Goal: Complete application form

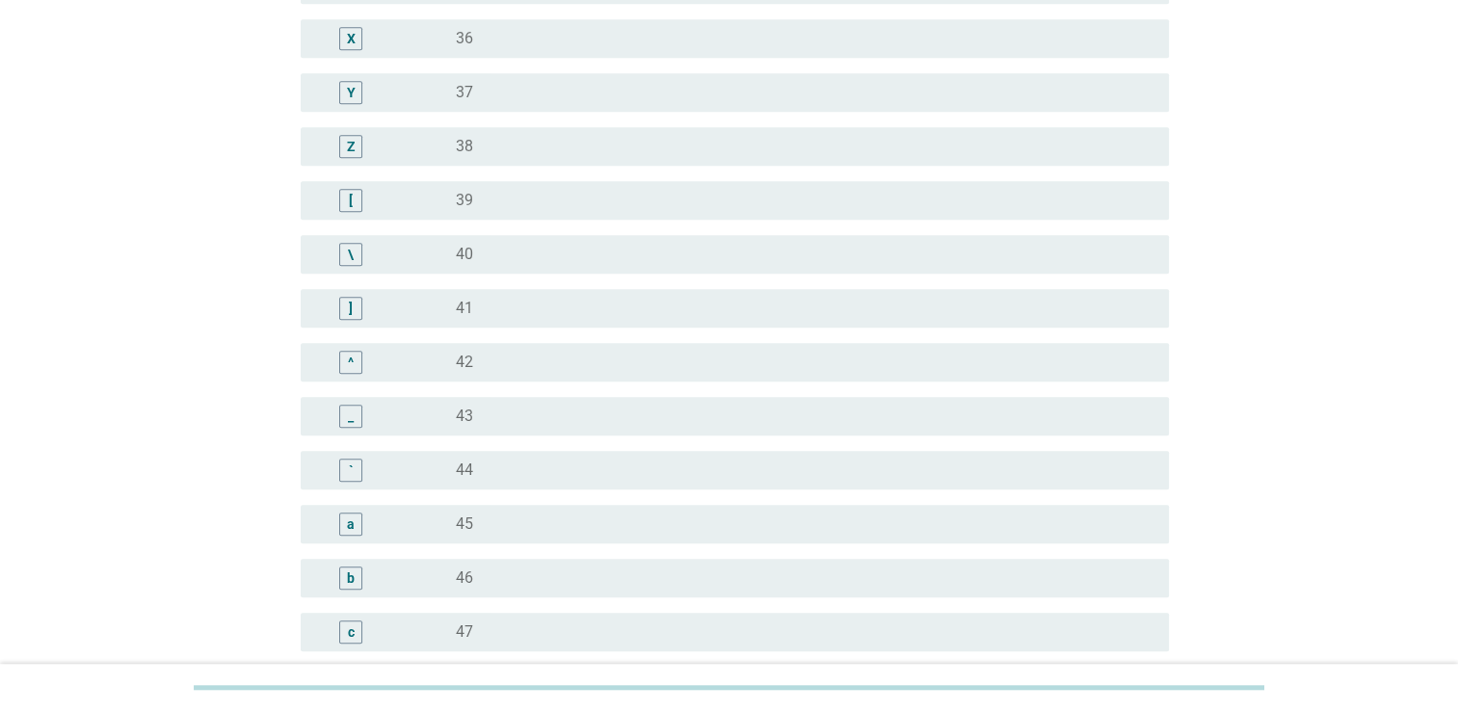
scroll to position [1446, 0]
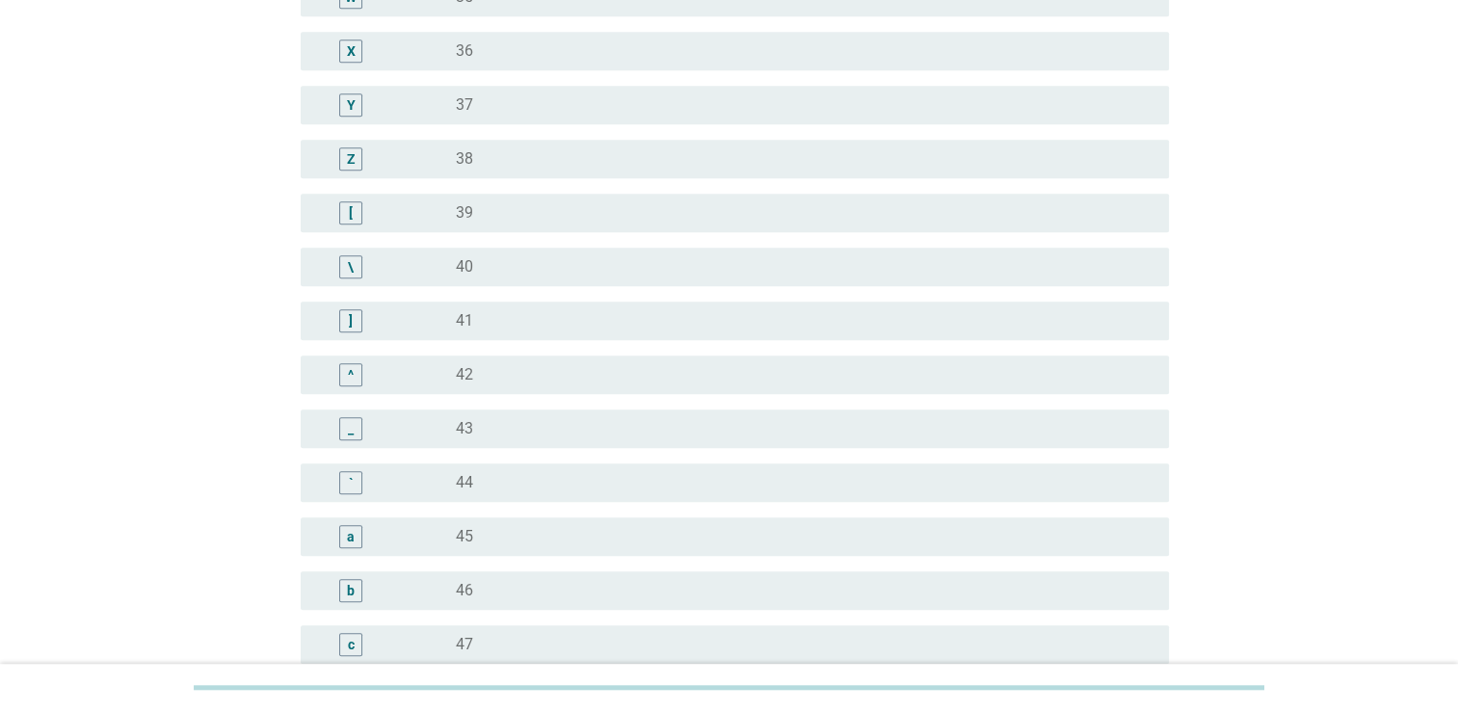
drag, startPoint x: 488, startPoint y: 330, endPoint x: 535, endPoint y: 336, distance: 47.7
click at [487, 329] on div "radio_button_unchecked 41" at bounding box center [797, 320] width 682 height 19
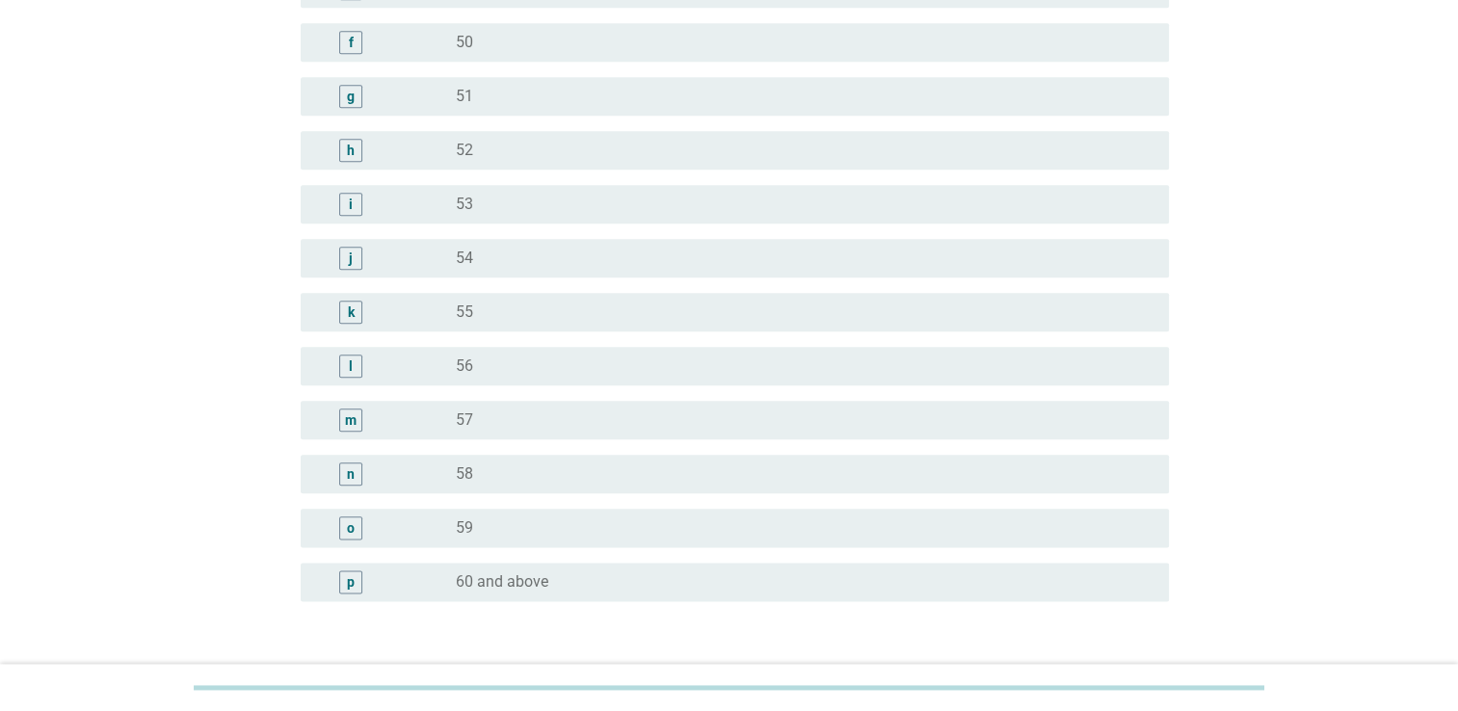
scroll to position [2348, 0]
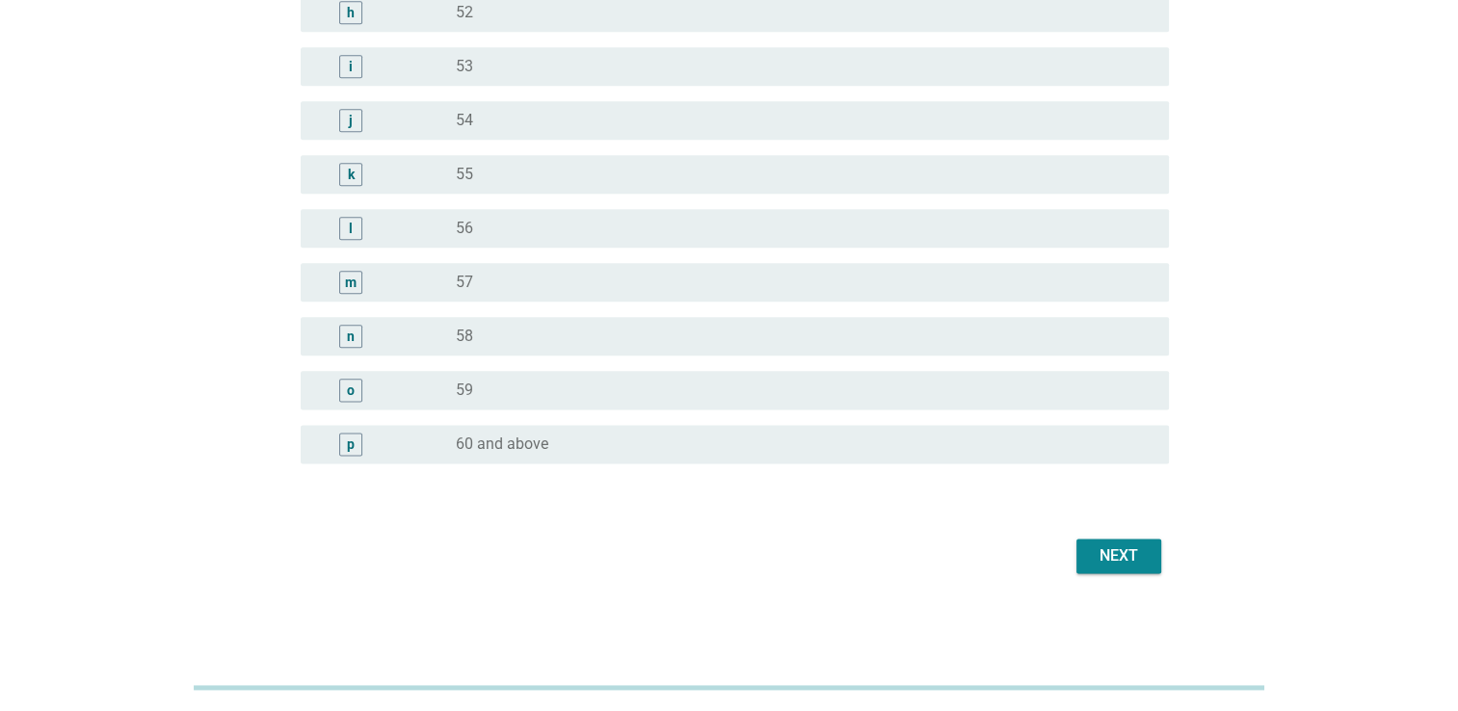
click at [1108, 561] on div "Next" at bounding box center [1119, 556] width 54 height 23
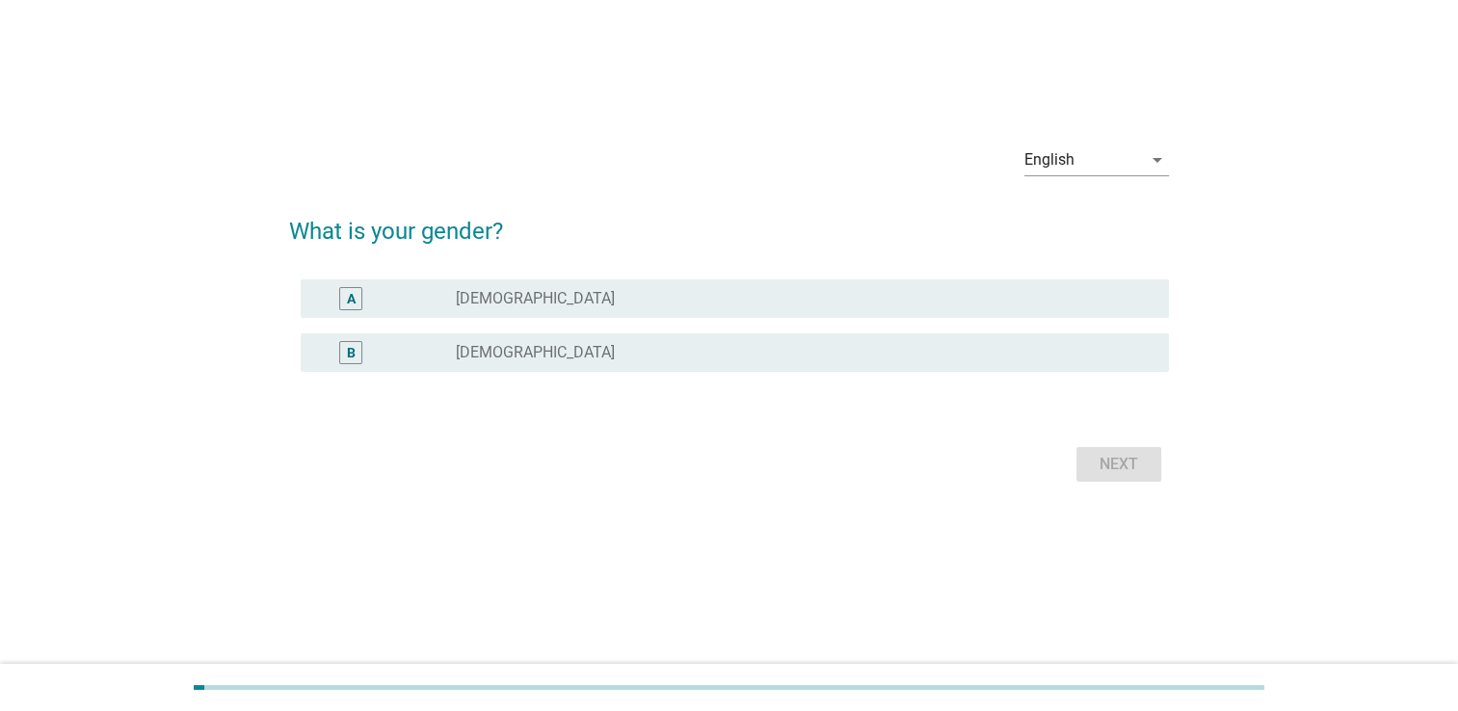
scroll to position [0, 0]
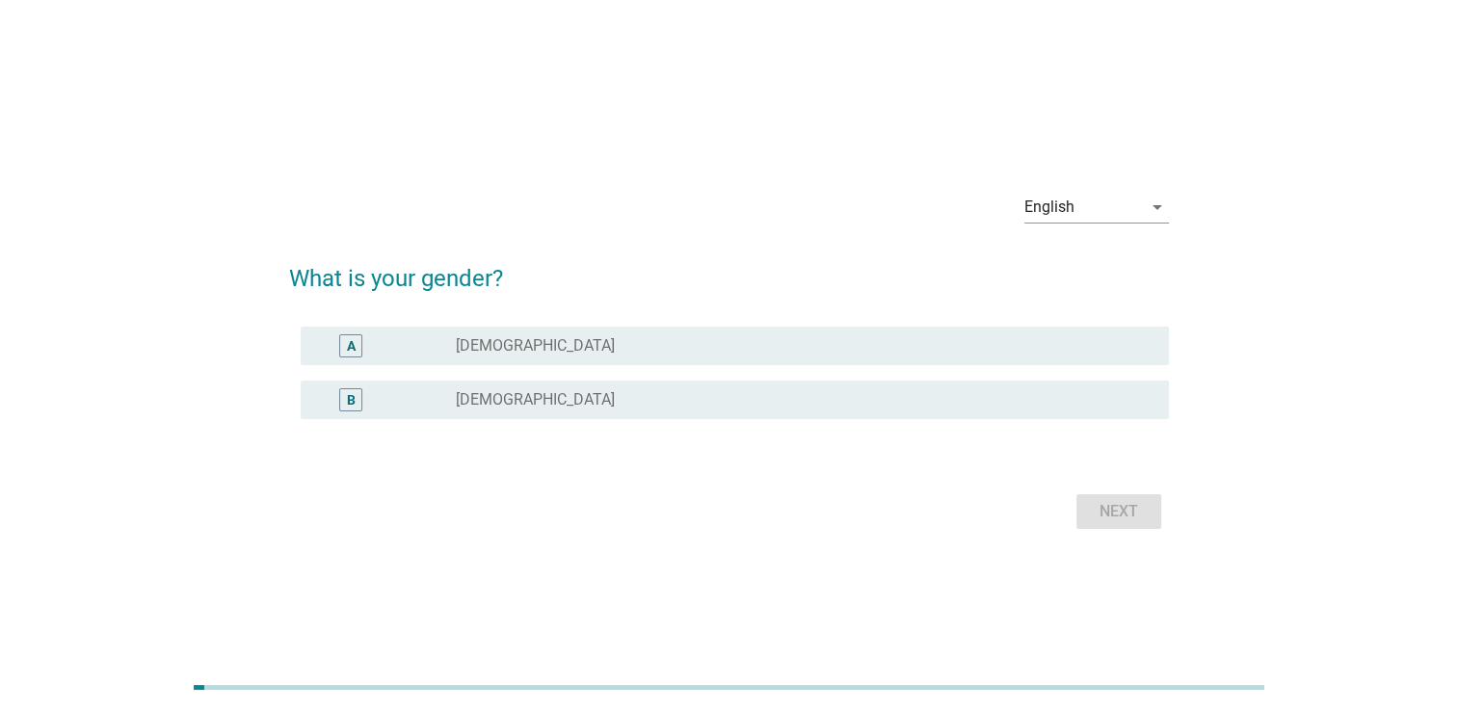
click at [409, 403] on div "B" at bounding box center [386, 399] width 140 height 23
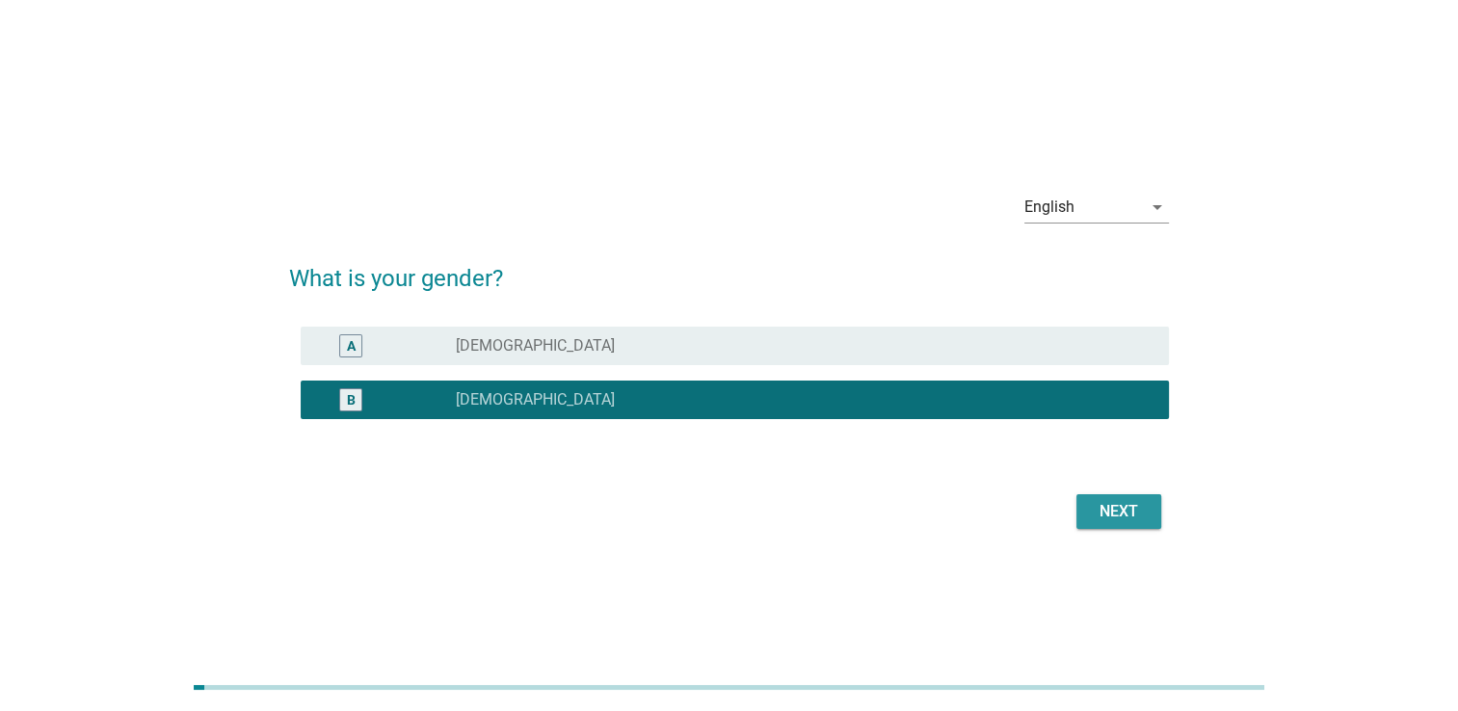
drag, startPoint x: 1127, startPoint y: 510, endPoint x: 1114, endPoint y: 509, distance: 12.6
click at [1126, 510] on div "Next" at bounding box center [1119, 511] width 54 height 23
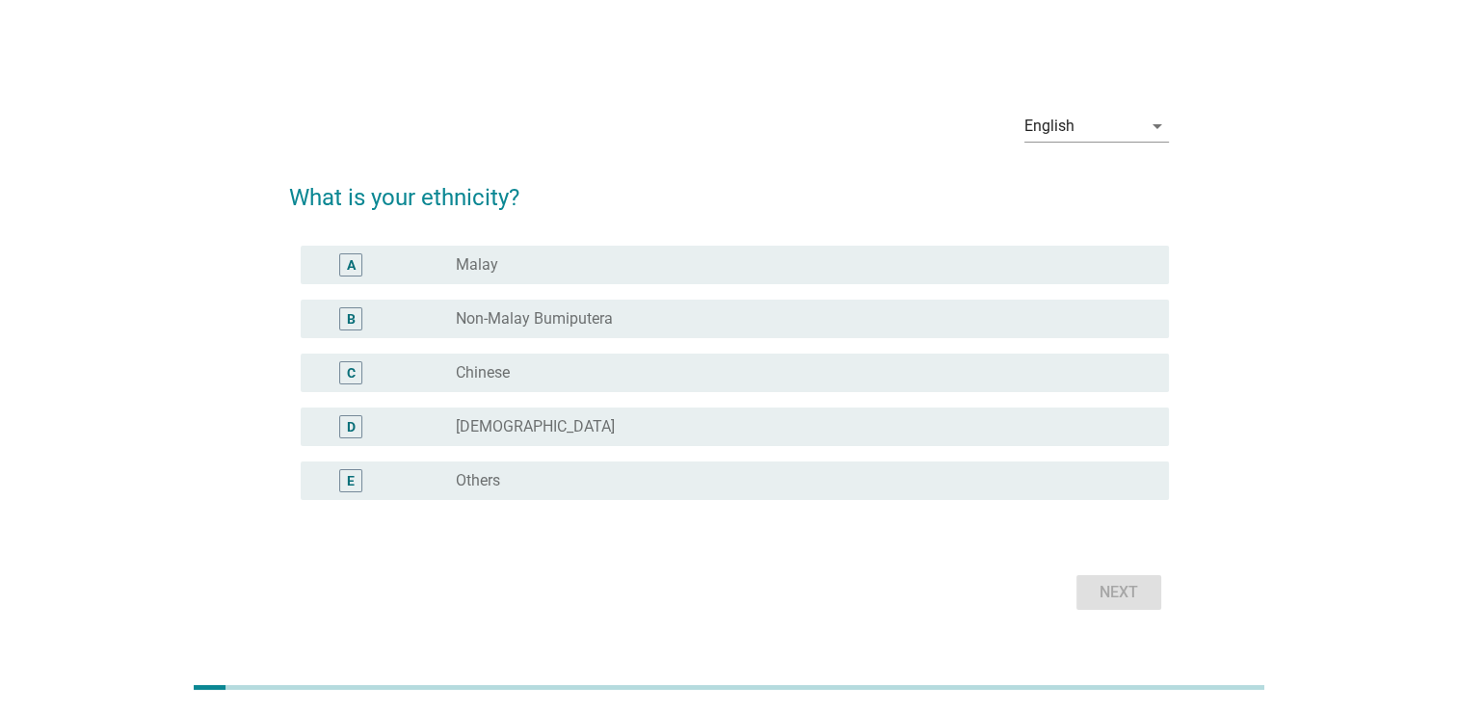
click at [522, 274] on div "radio_button_unchecked Malay" at bounding box center [797, 264] width 682 height 19
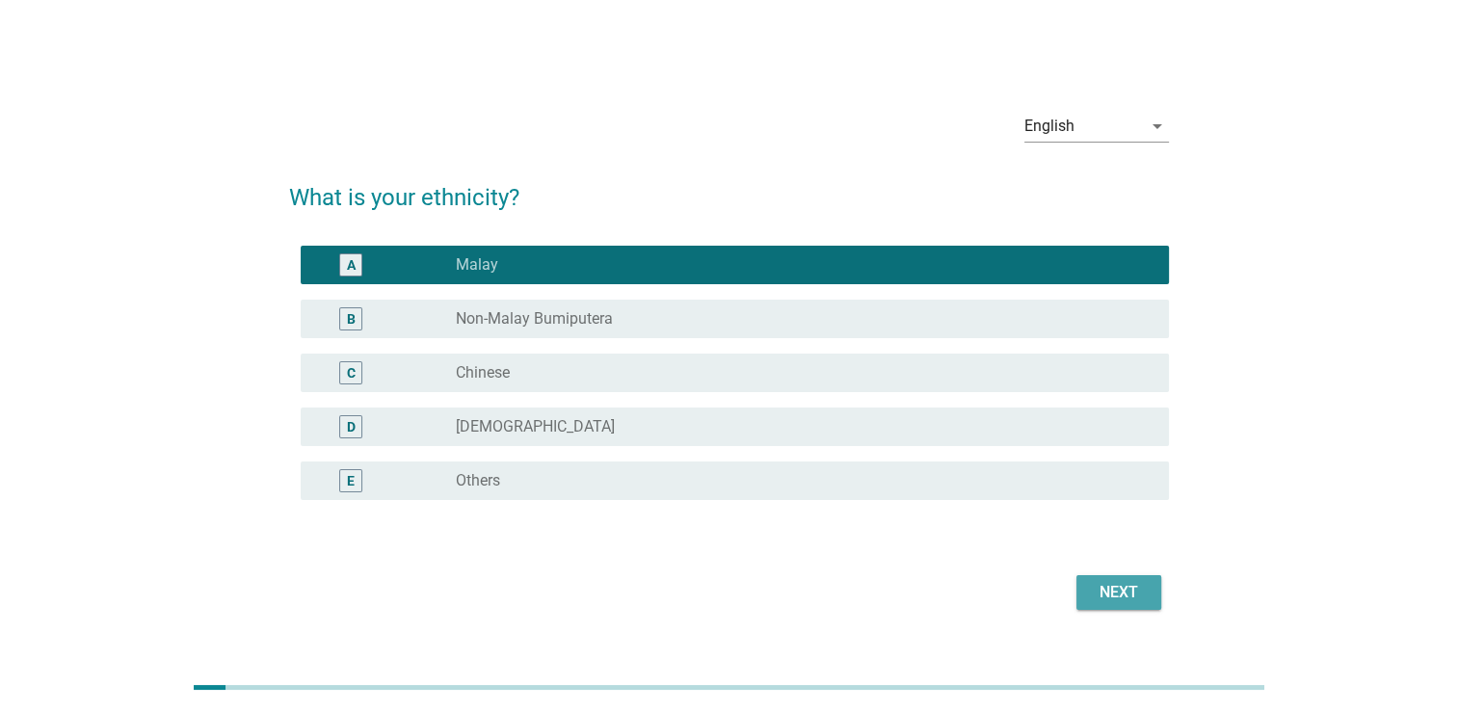
click at [1126, 588] on div "Next" at bounding box center [1119, 592] width 54 height 23
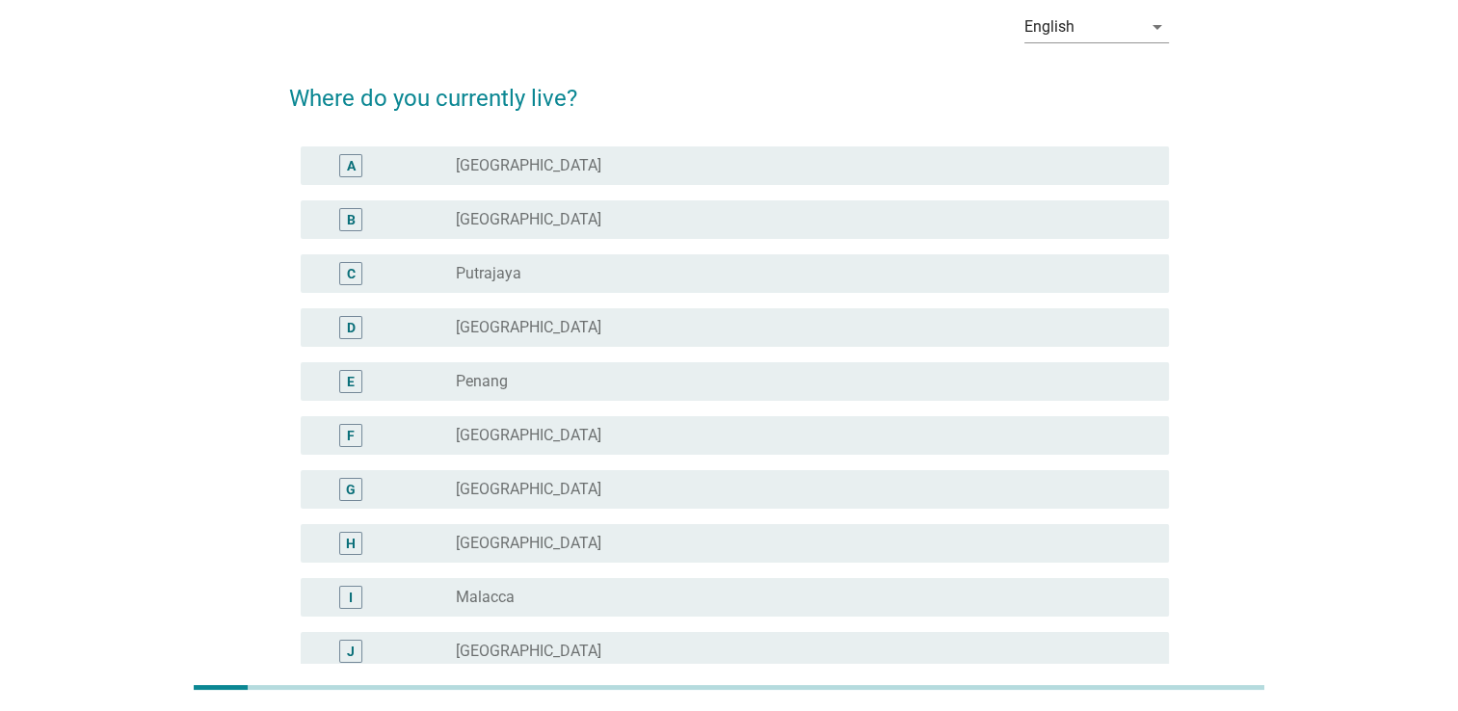
scroll to position [578, 0]
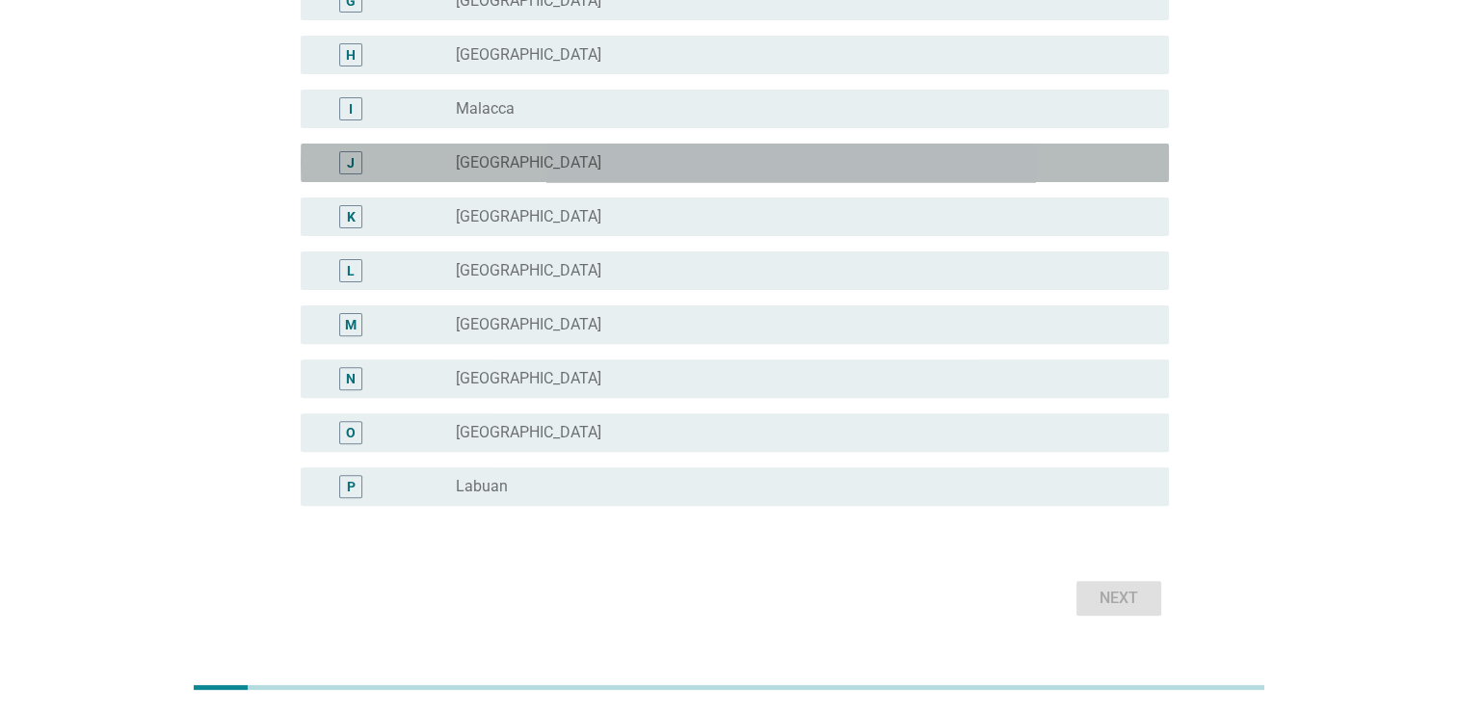
click at [535, 170] on div "radio_button_unchecked [GEOGRAPHIC_DATA]" at bounding box center [797, 162] width 682 height 19
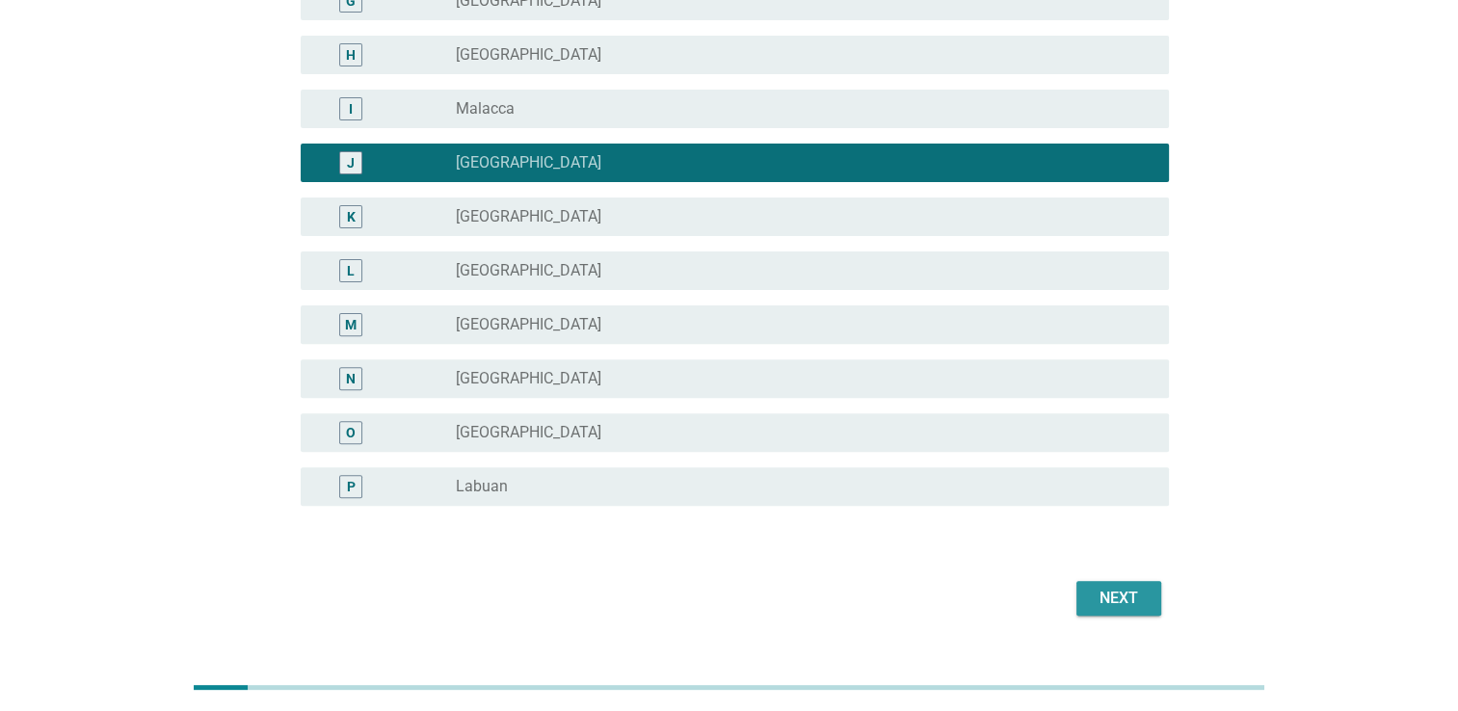
click at [1111, 596] on div "Next" at bounding box center [1119, 598] width 54 height 23
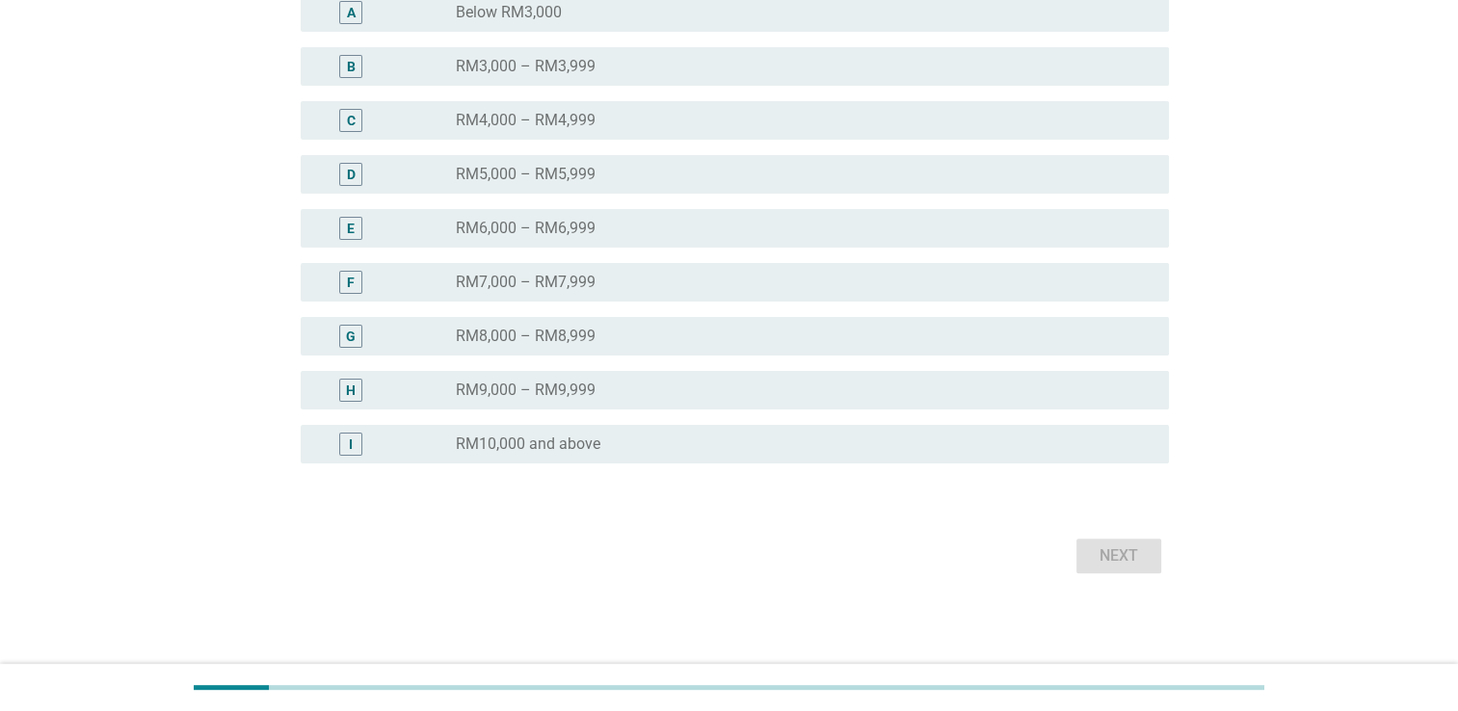
scroll to position [0, 0]
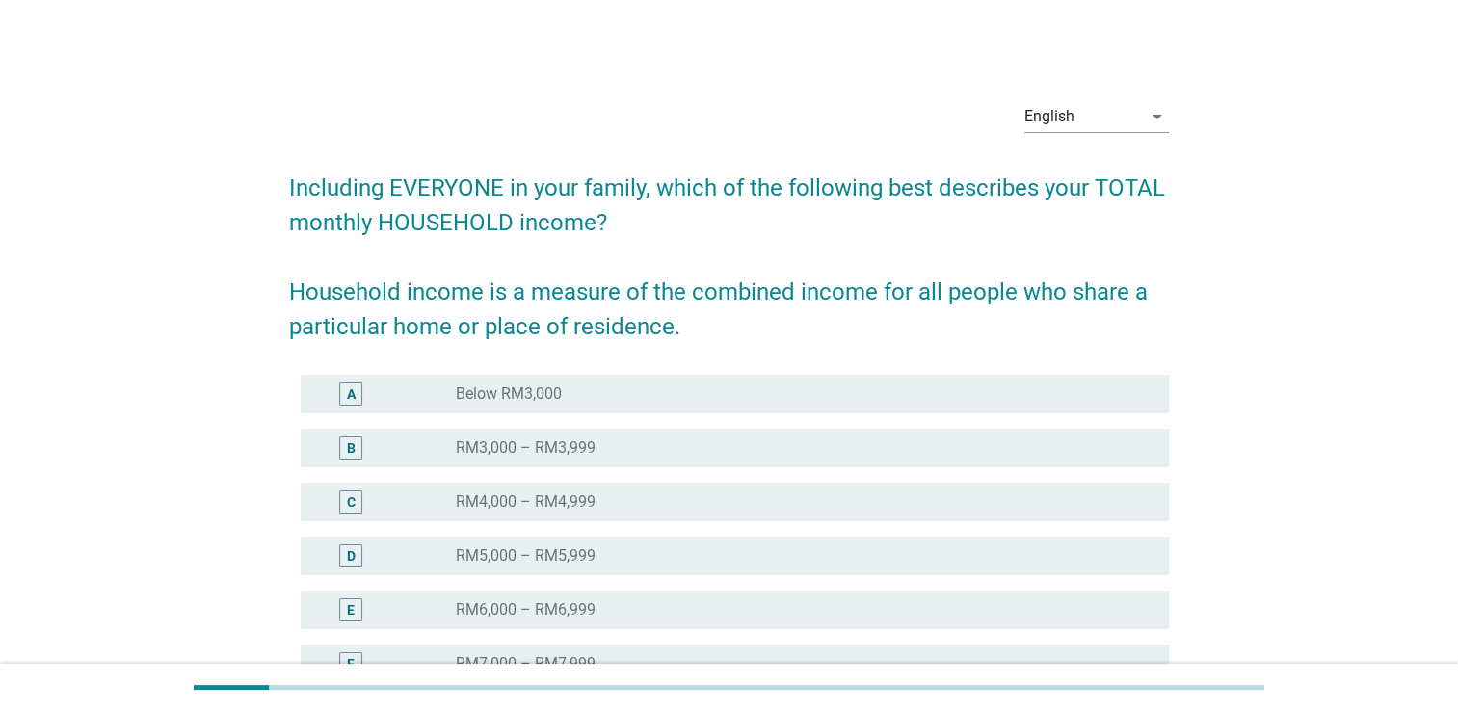
click at [644, 509] on div "radio_button_unchecked RM4,000 – RM4,999" at bounding box center [797, 502] width 682 height 19
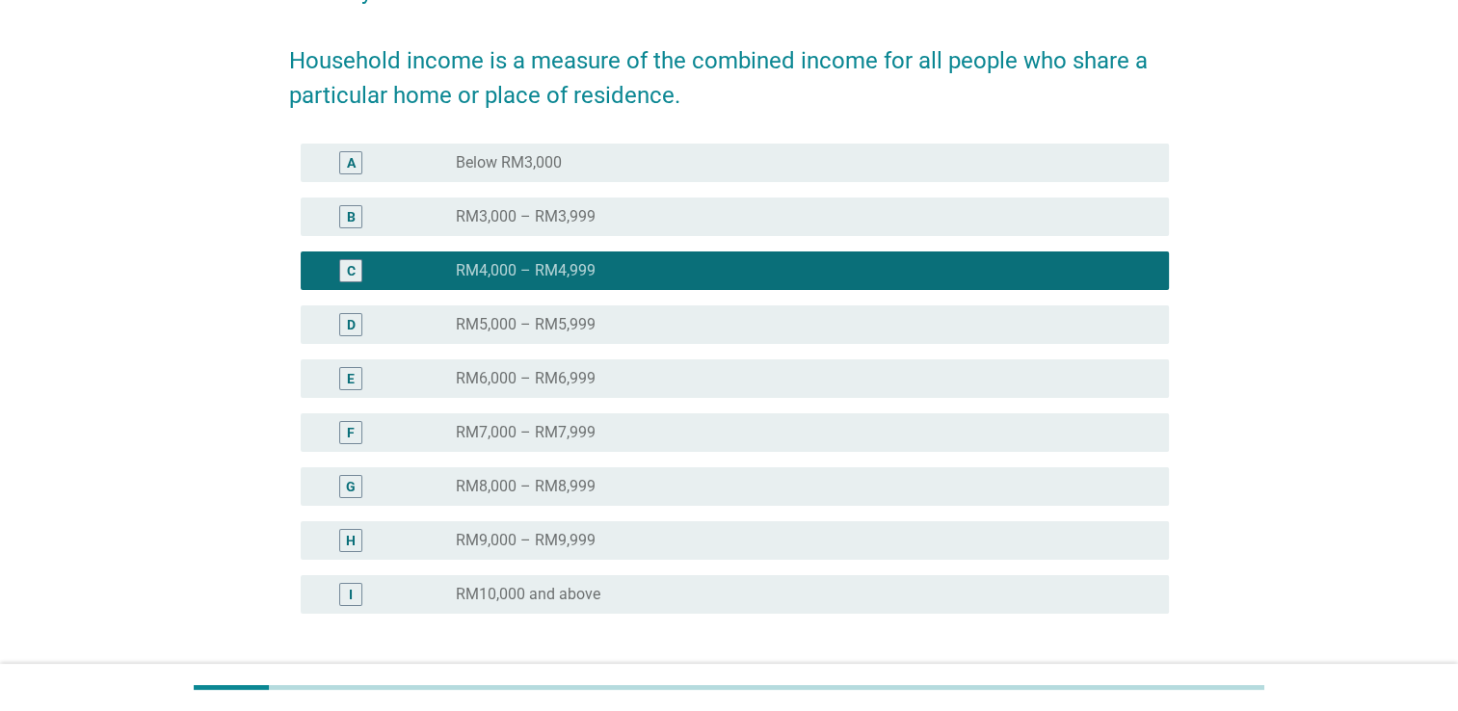
scroll to position [382, 0]
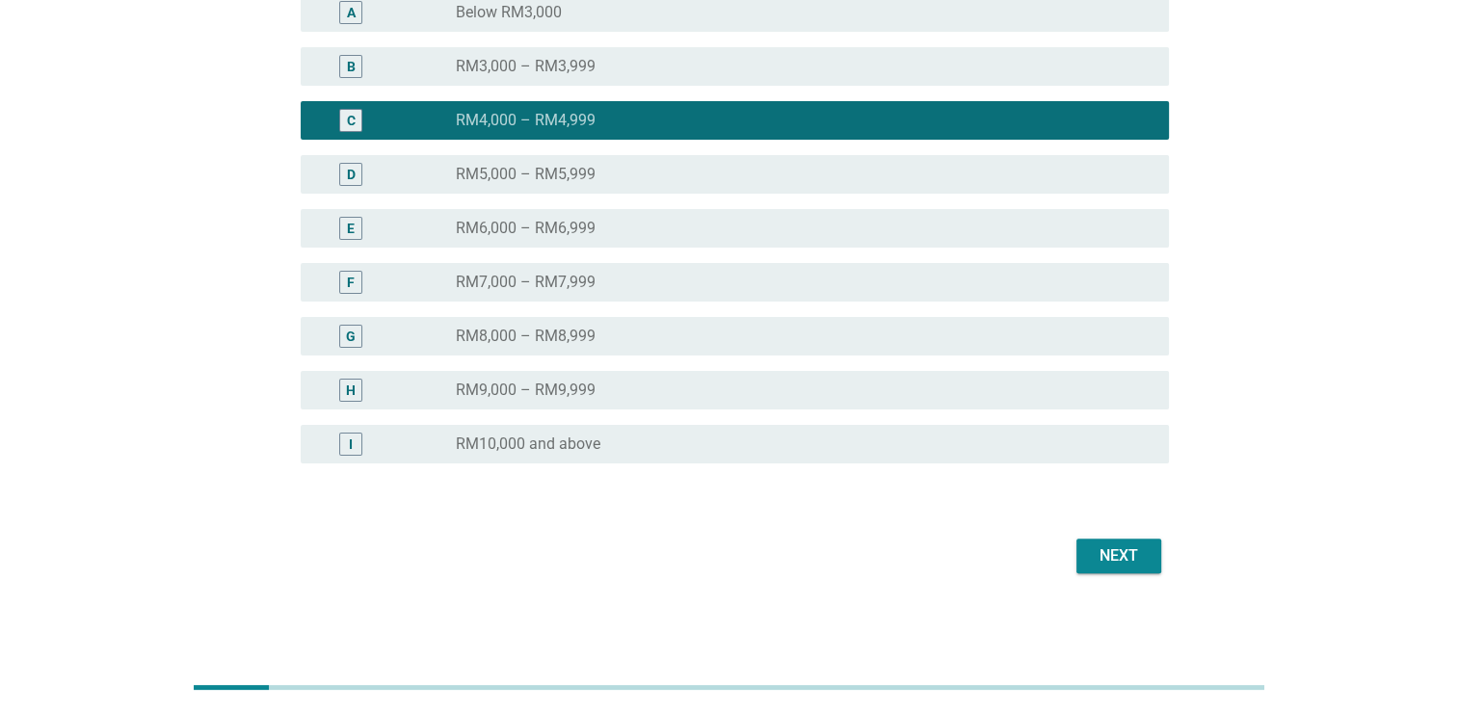
click at [1093, 550] on div "Next" at bounding box center [1119, 556] width 54 height 23
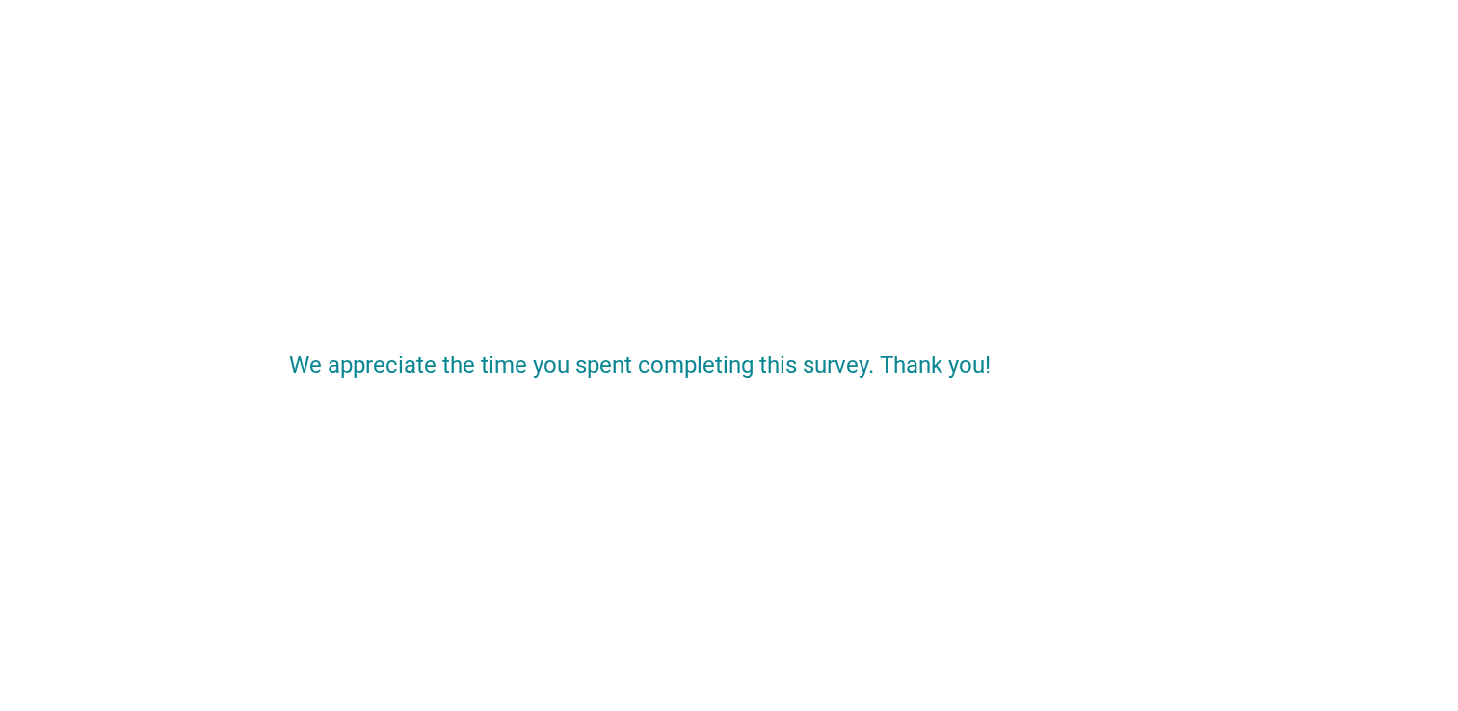
scroll to position [0, 0]
